Goal: Navigation & Orientation: Go to known website

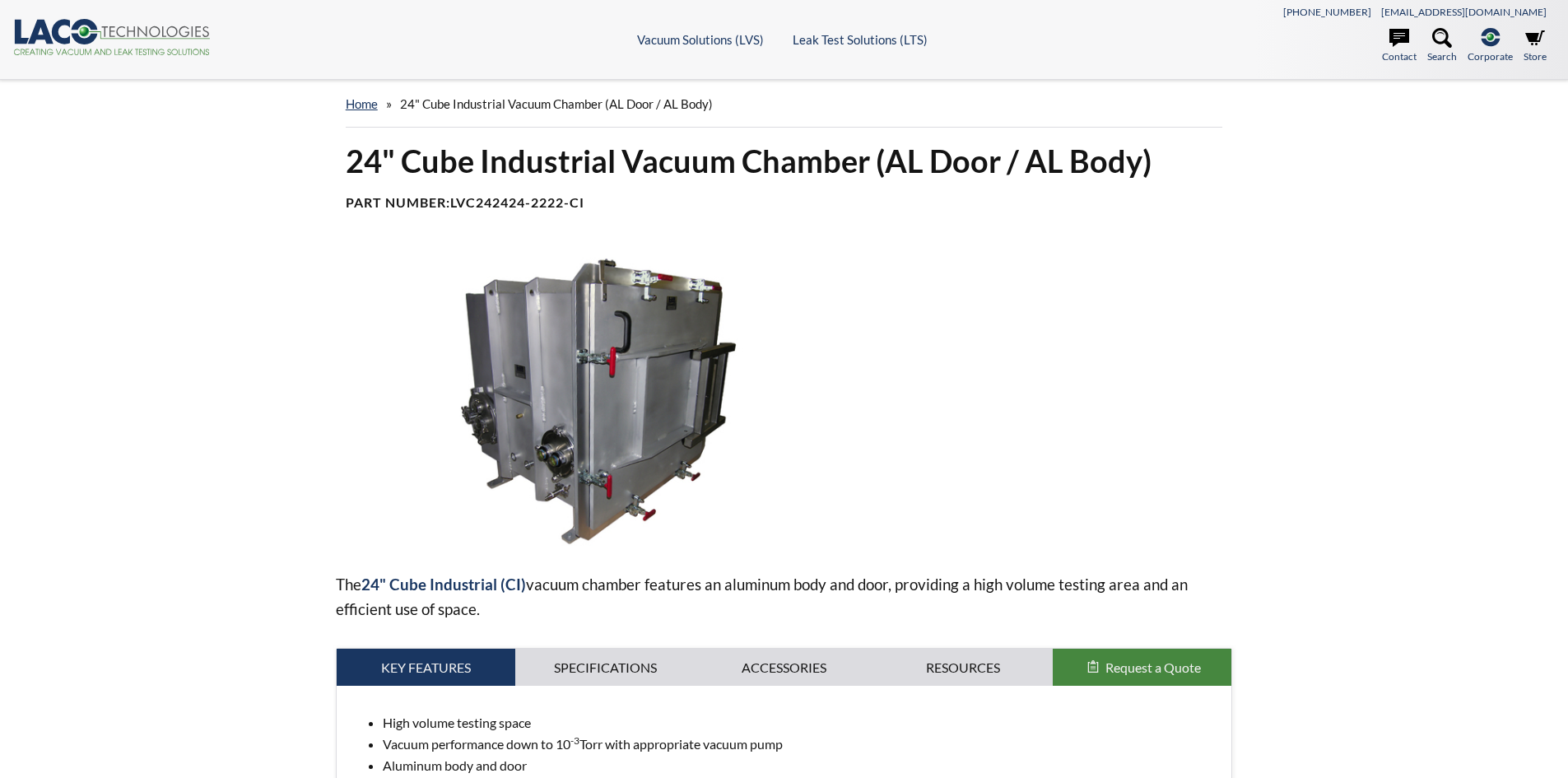
select select "Widget di traduzione della lingua"
click at [658, 357] on img at bounding box center [598, 398] width 525 height 295
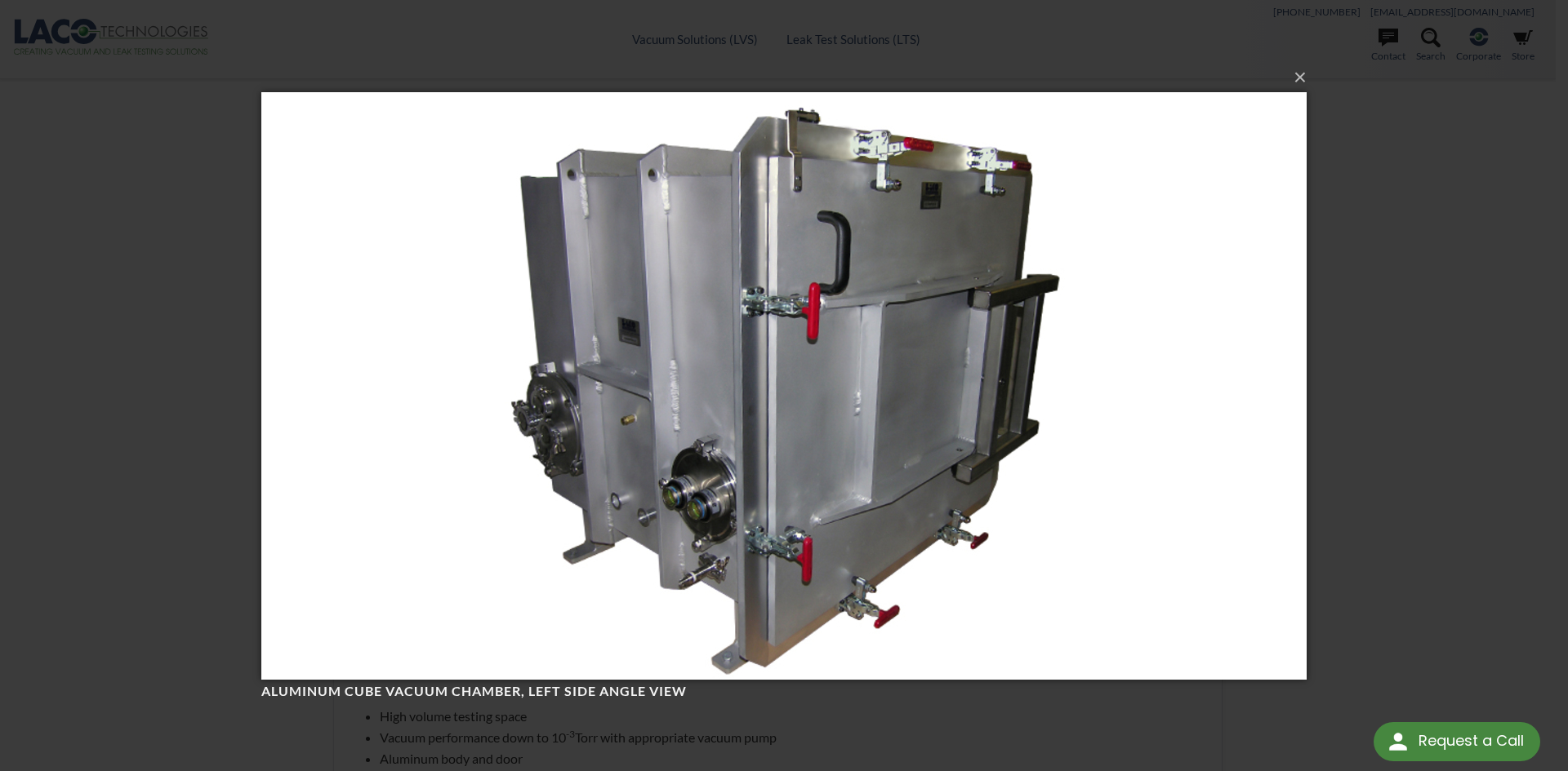
click at [896, 55] on div "× Aluminum Cube Vacuum Chamber, left side angle view Loading..." at bounding box center [784, 386] width 1568 height 771
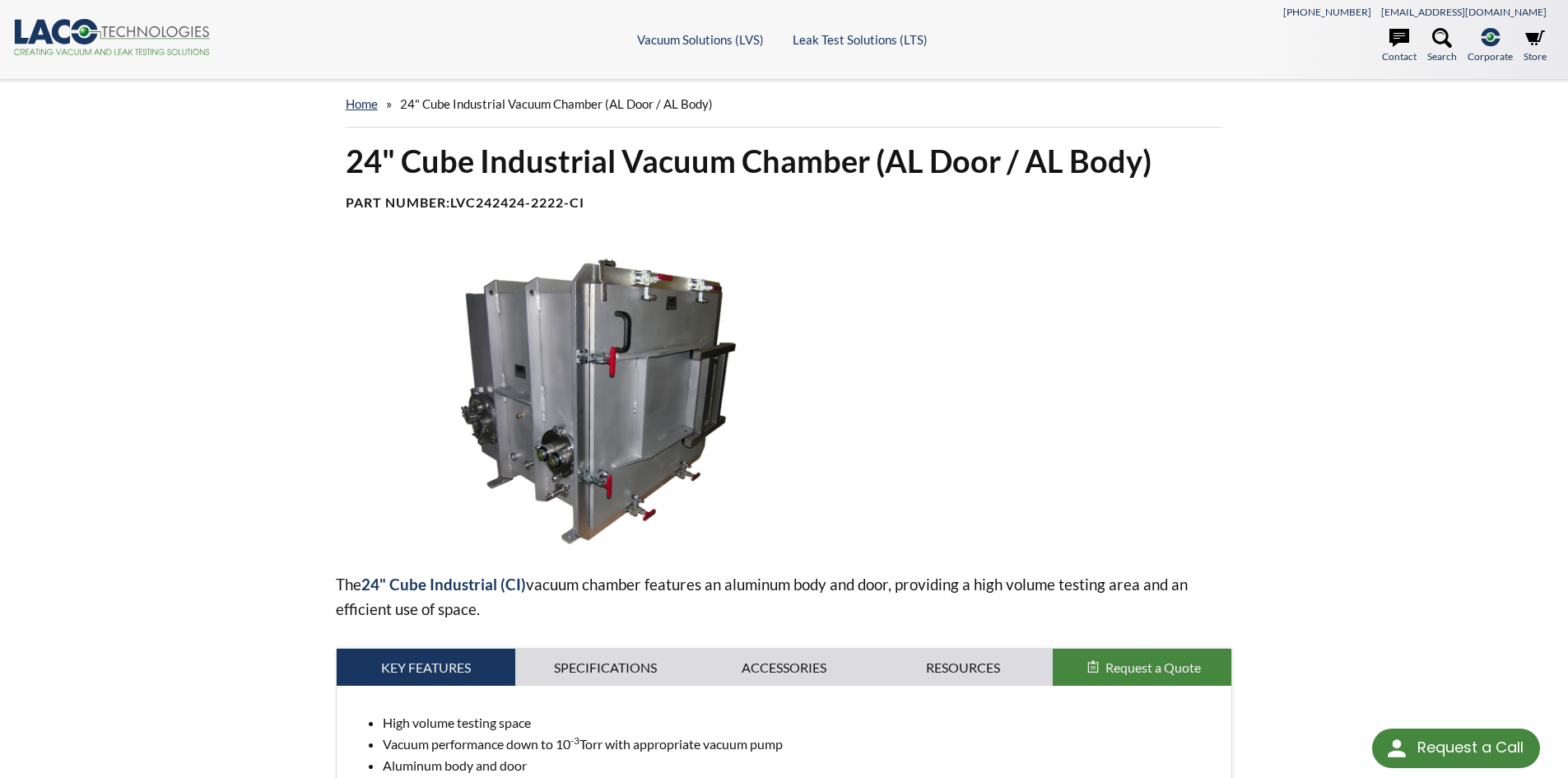
click at [403, 99] on span "24" Cube Industrial Vacuum Chamber (AL Door / AL Body)" at bounding box center [556, 103] width 313 height 15
click at [366, 111] on link "home" at bounding box center [361, 103] width 32 height 15
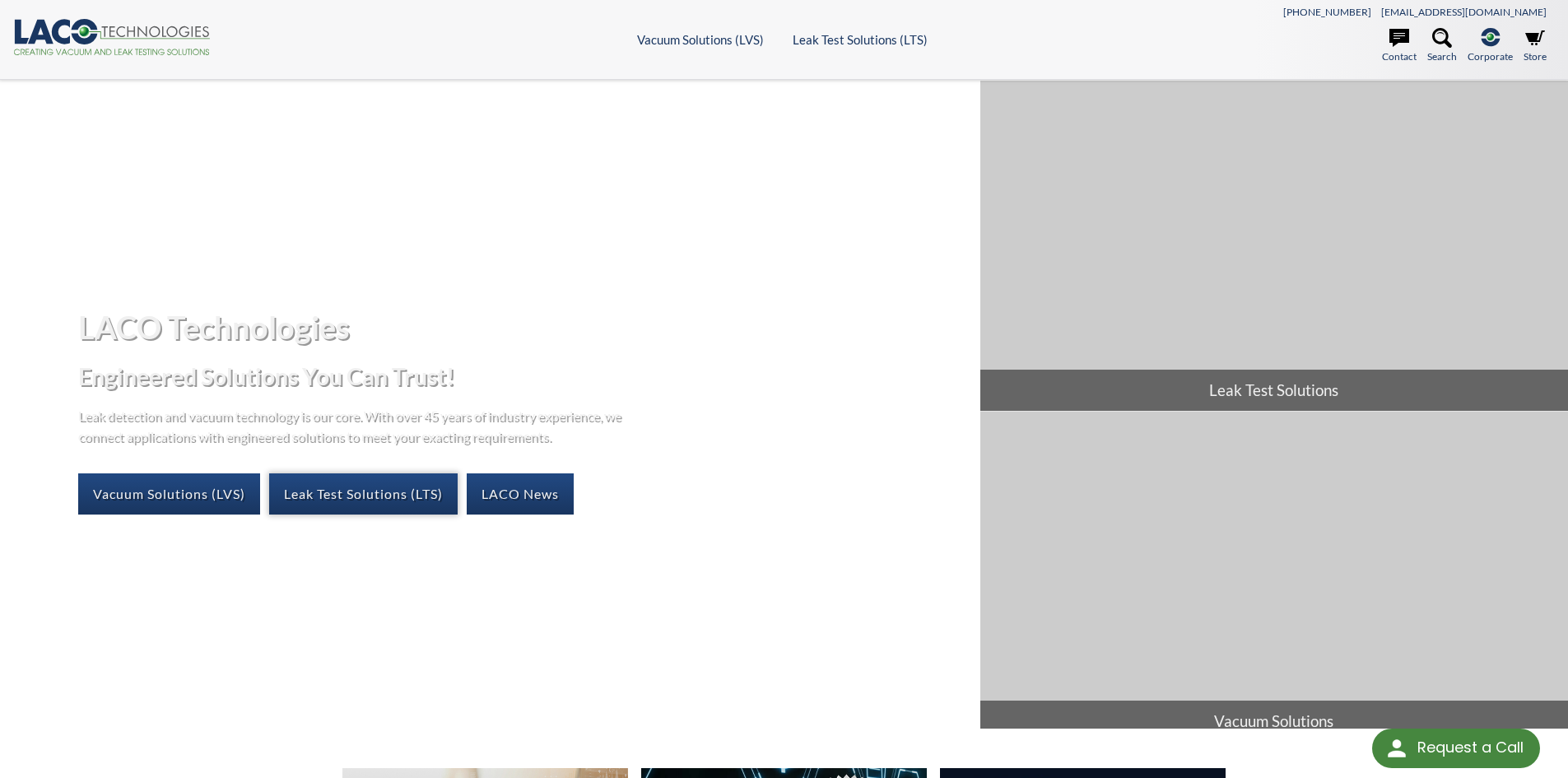
click at [351, 494] on link "Leak Test Solutions (LTS)" at bounding box center [364, 495] width 189 height 41
